Goal: Information Seeking & Learning: Learn about a topic

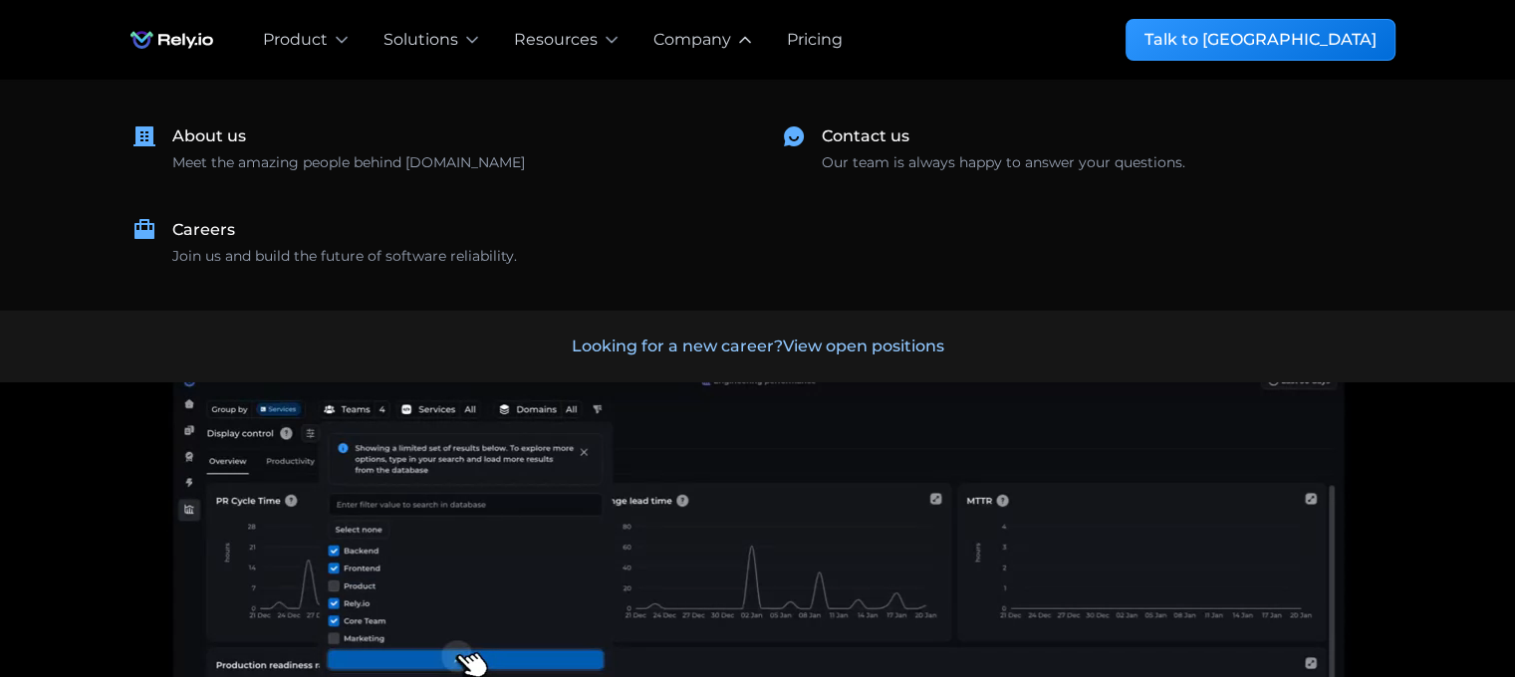
click at [723, 47] on div "Company" at bounding box center [692, 40] width 78 height 24
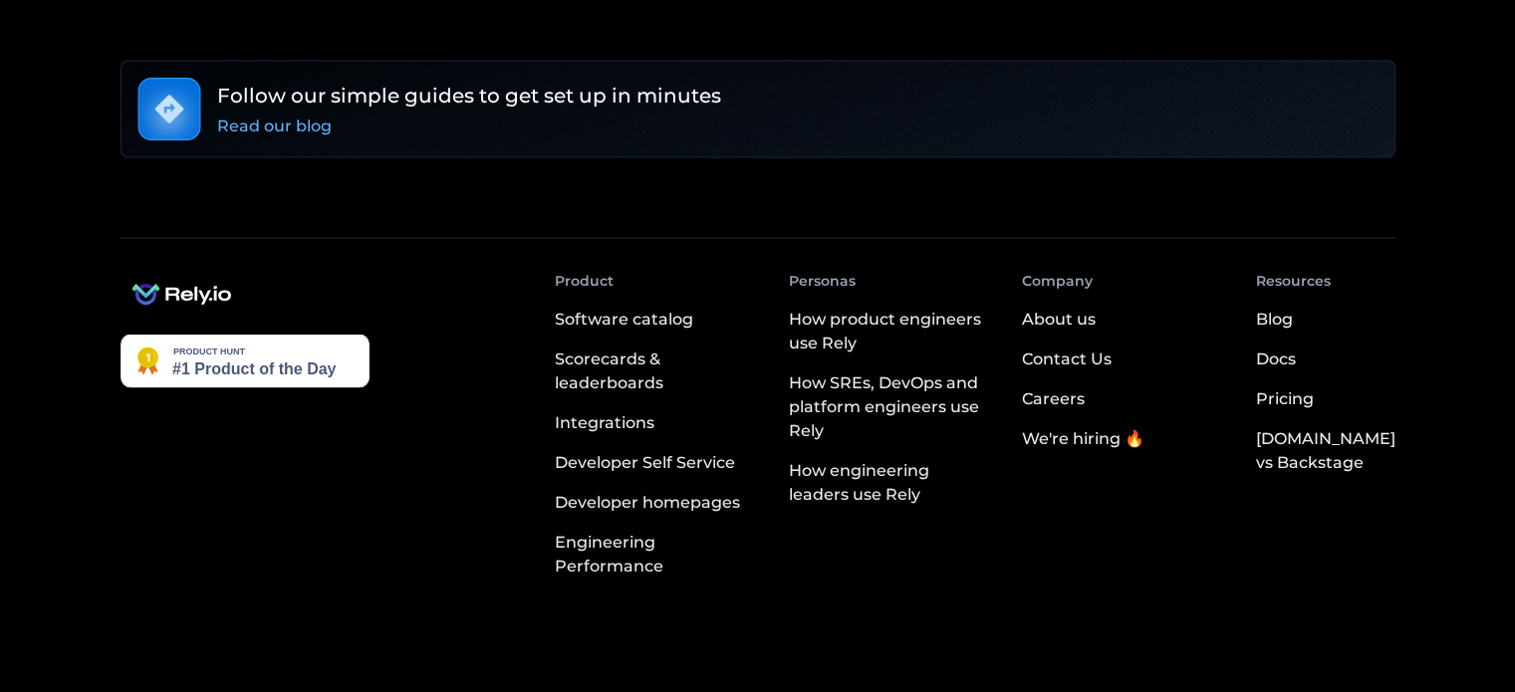
scroll to position [3758, 0]
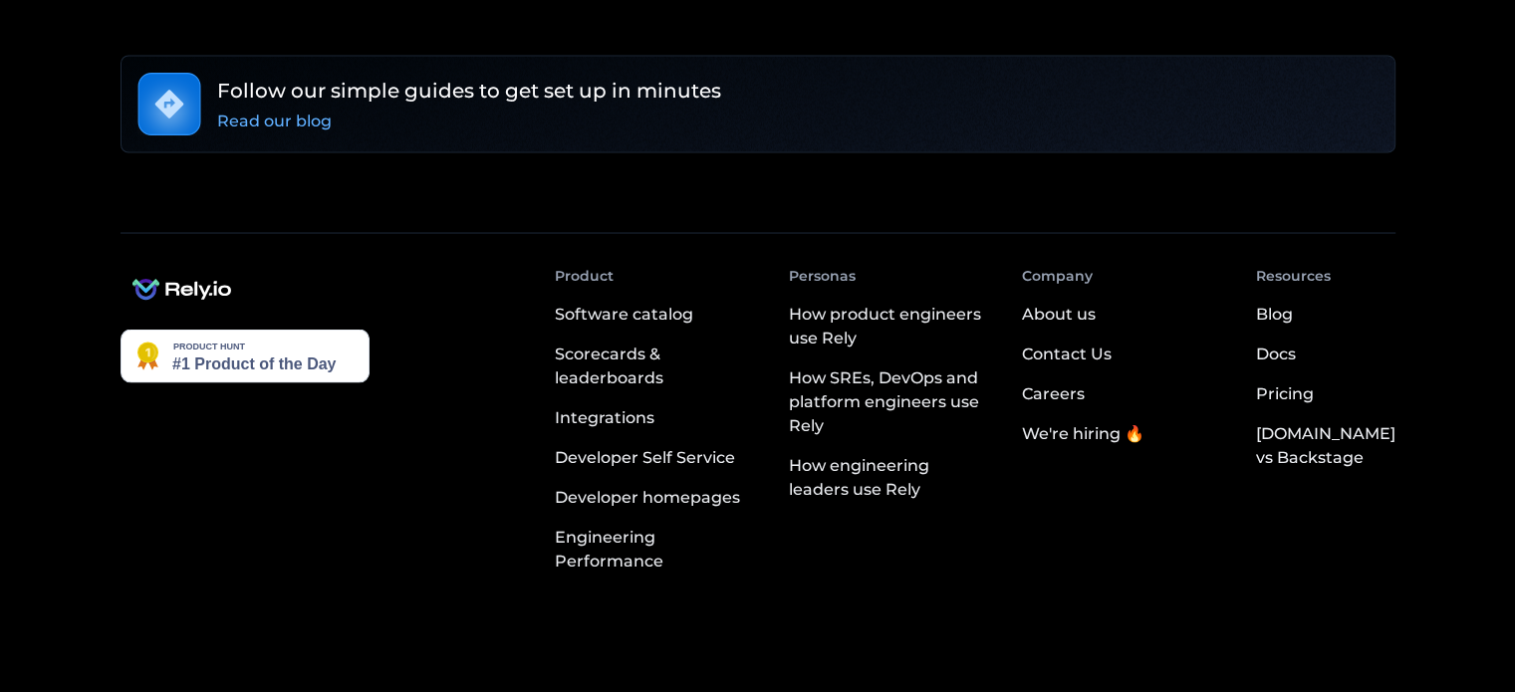
click at [1074, 302] on div "About us" at bounding box center [1059, 314] width 74 height 24
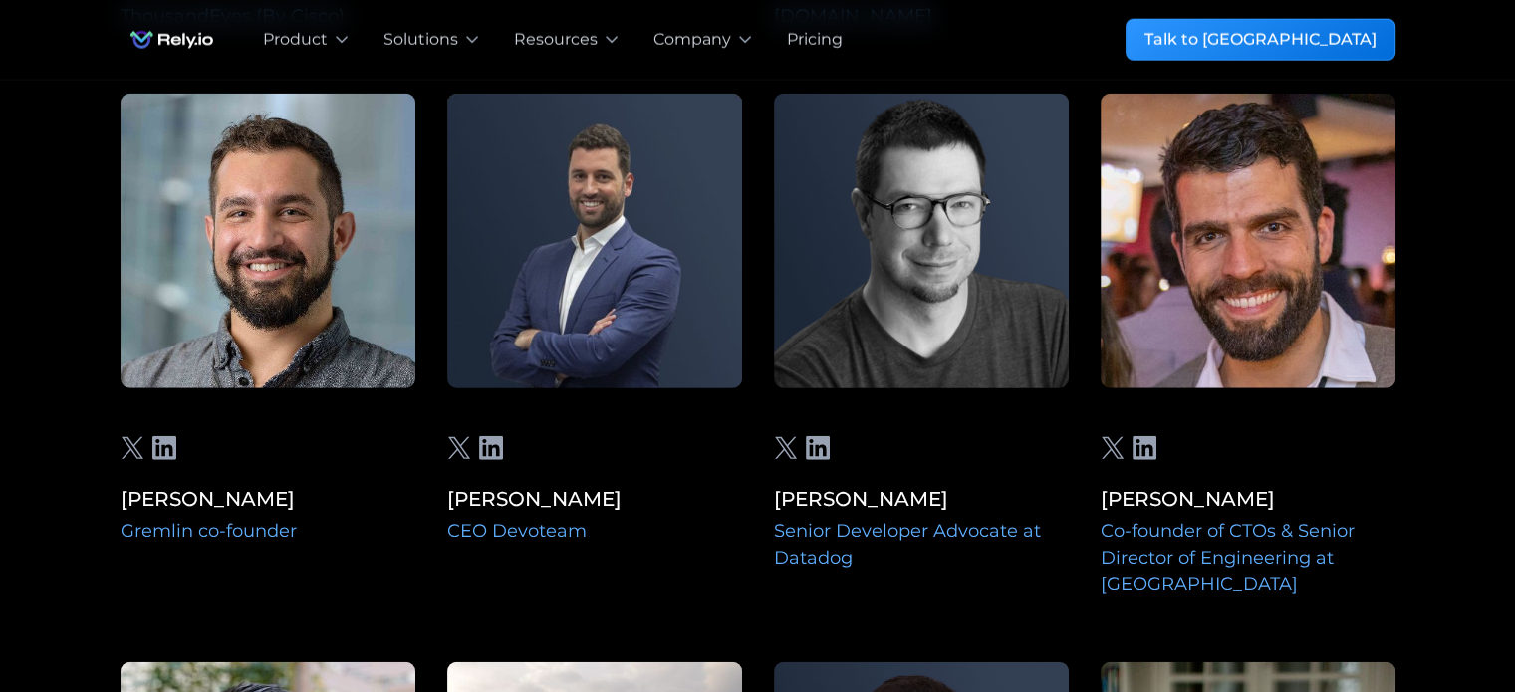
scroll to position [5155, 0]
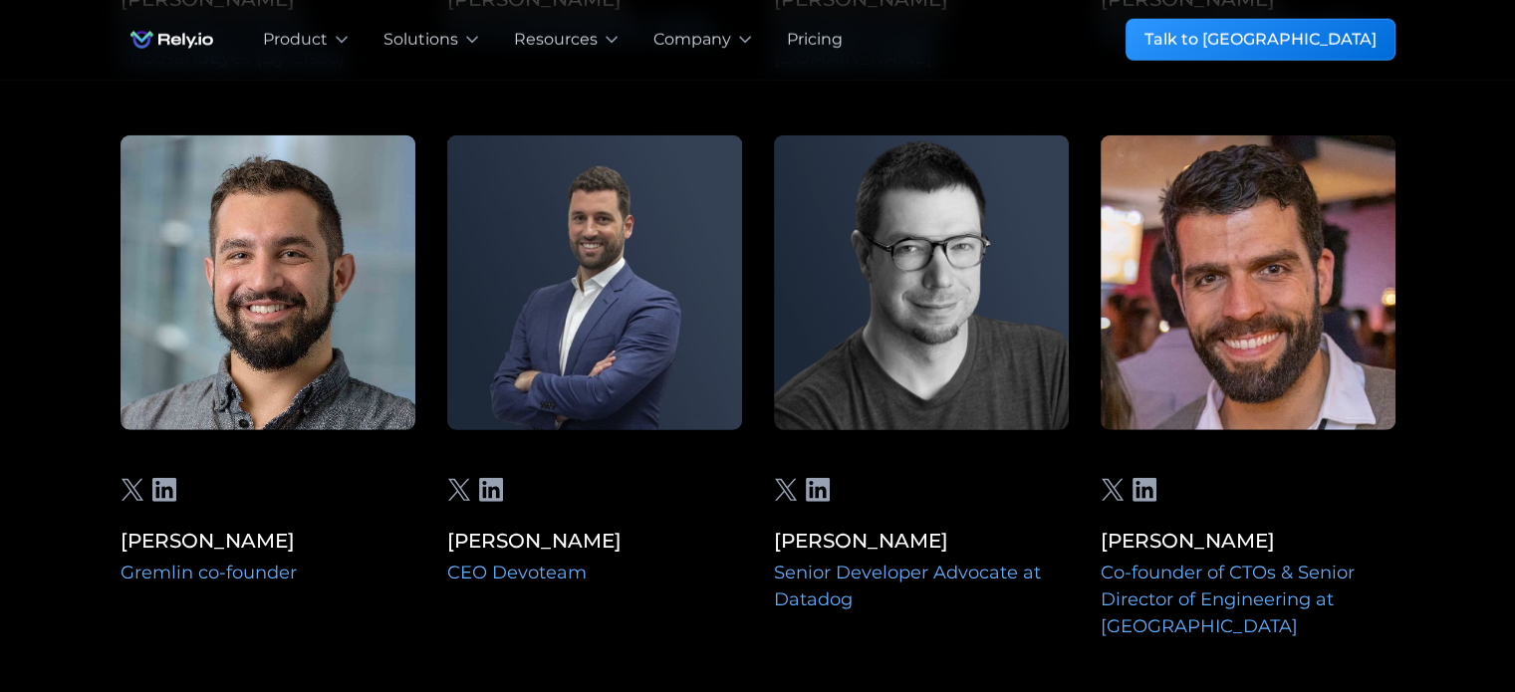
click at [470, 560] on div "CEO Devoteam" at bounding box center [594, 573] width 295 height 27
drag, startPoint x: 592, startPoint y: 512, endPoint x: 498, endPoint y: 513, distance: 93.6
click at [498, 560] on div "CEO Devoteam" at bounding box center [594, 573] width 295 height 27
copy div "Devoteam"
